Goal: Check status: Check status

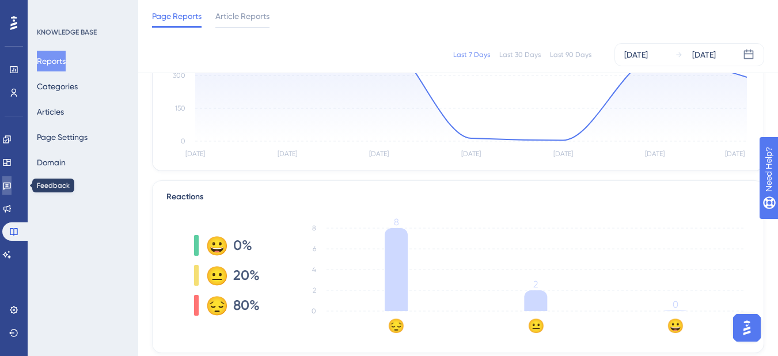
click at [11, 188] on icon at bounding box center [7, 186] width 8 height 7
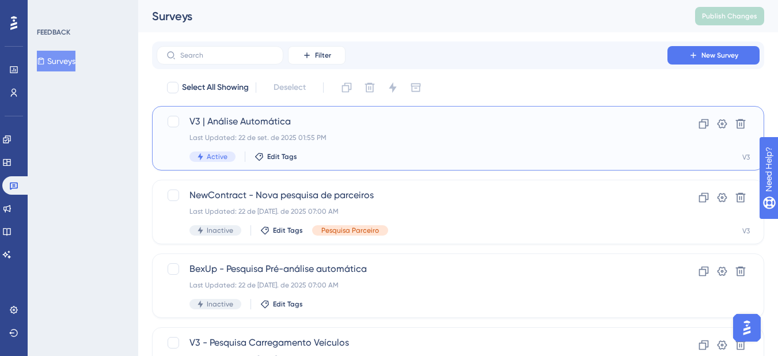
click at [237, 121] on span "V3 | Análise Automática" at bounding box center [411, 122] width 445 height 14
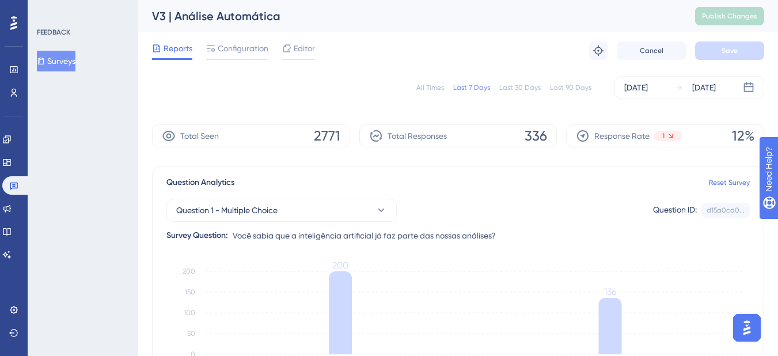
click at [514, 86] on div "Last 30 Days" at bounding box center [519, 87] width 41 height 9
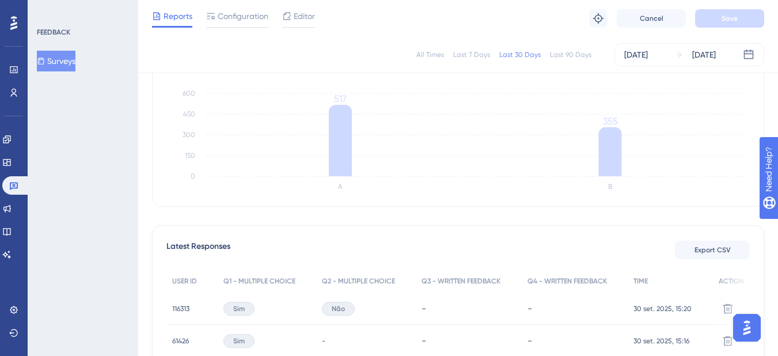
scroll to position [173, 0]
click at [12, 209] on link at bounding box center [6, 208] width 9 height 18
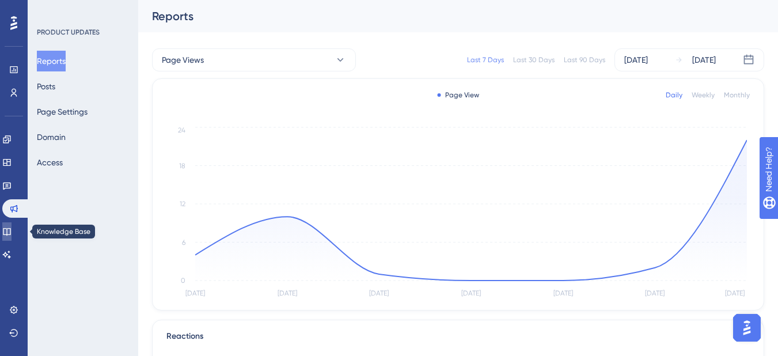
click at [12, 230] on link at bounding box center [6, 231] width 9 height 18
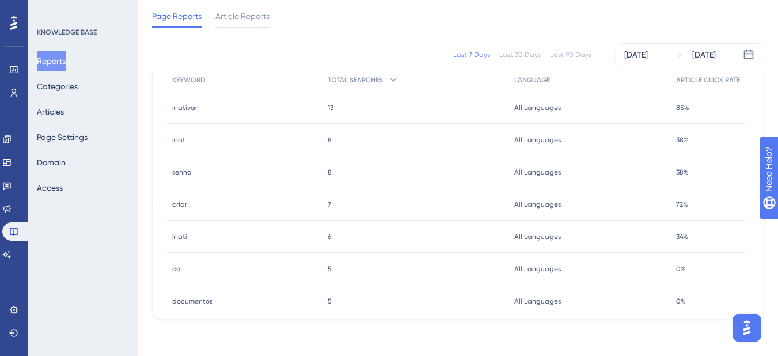
scroll to position [383, 0]
